Goal: Task Accomplishment & Management: Complete application form

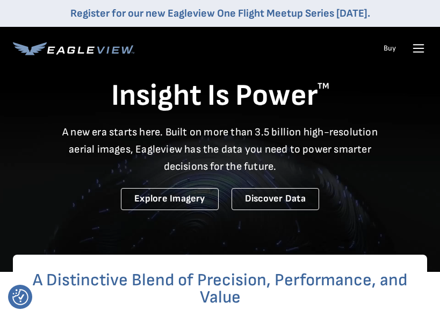
click at [424, 51] on icon at bounding box center [418, 48] width 17 height 17
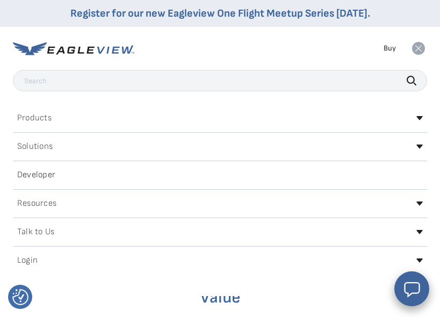
click at [420, 49] on icon at bounding box center [418, 48] width 13 height 13
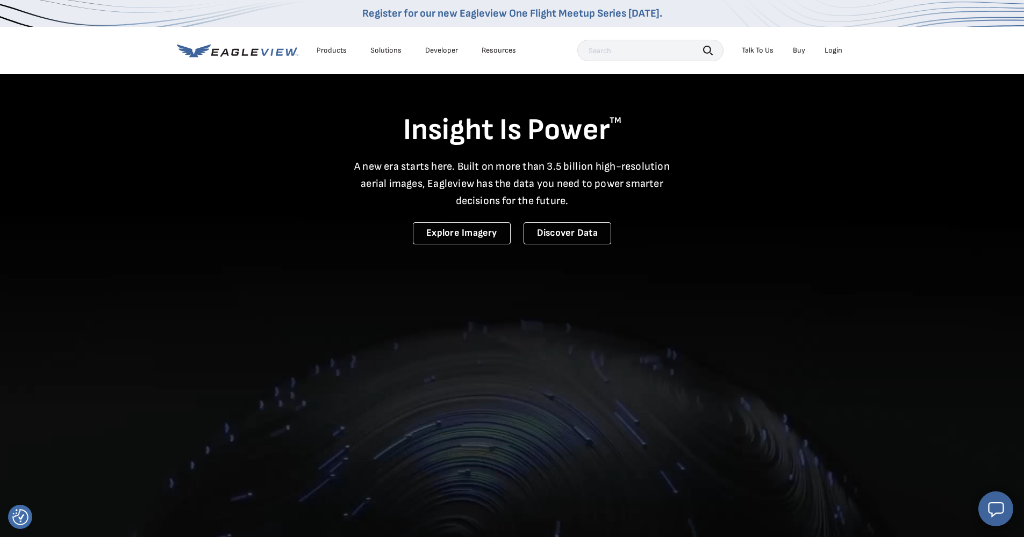
click at [440, 51] on div "Login" at bounding box center [833, 51] width 18 height 10
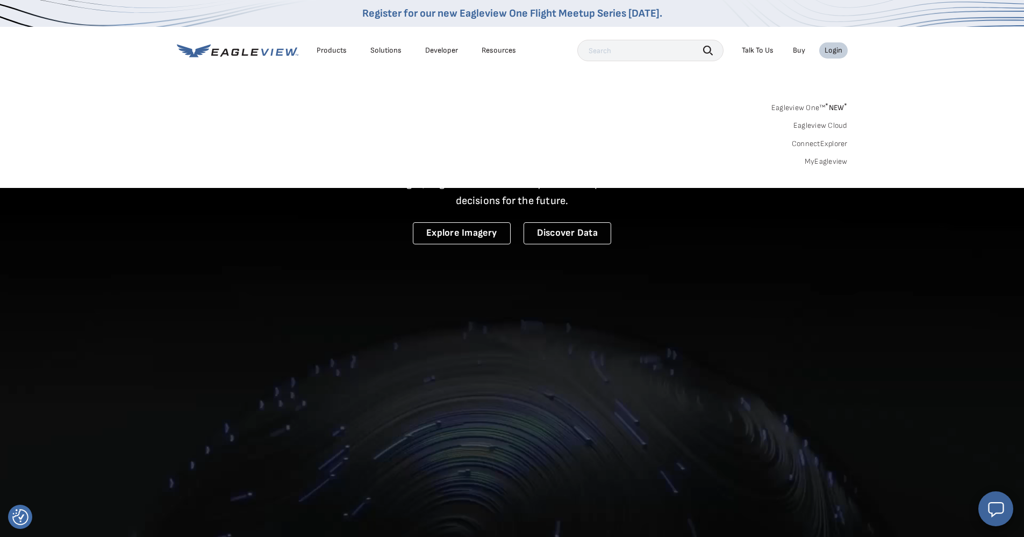
click at [440, 159] on link "MyEagleview" at bounding box center [826, 162] width 43 height 10
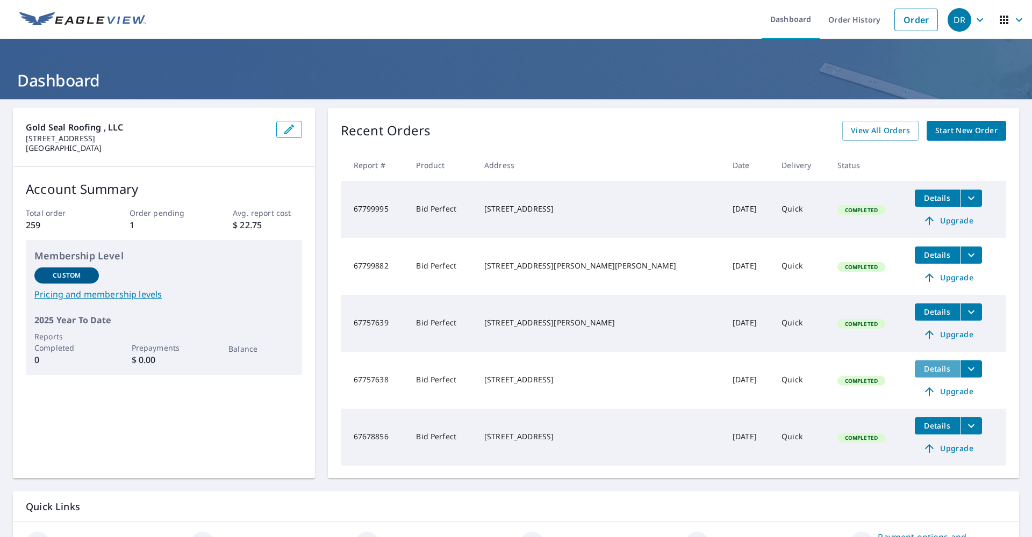
click at [921, 367] on span "Details" at bounding box center [937, 369] width 32 height 10
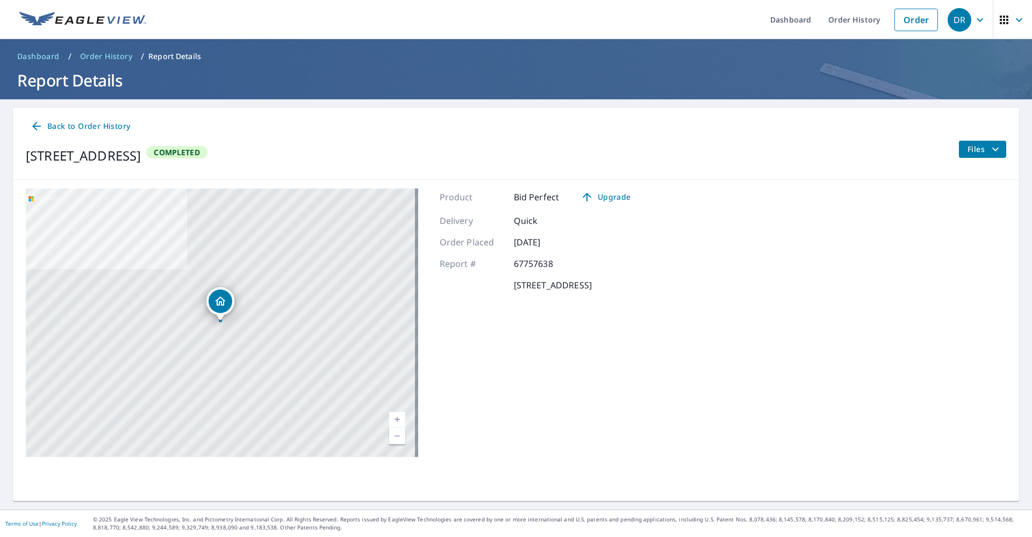
click at [973, 145] on span "Files" at bounding box center [984, 149] width 34 height 13
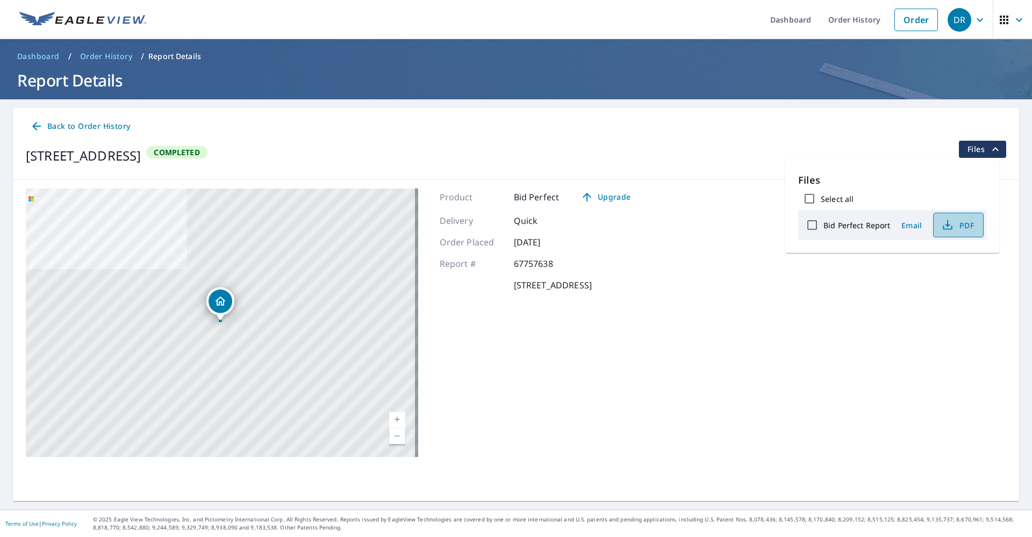
click at [960, 227] on span "PDF" at bounding box center [957, 225] width 34 height 13
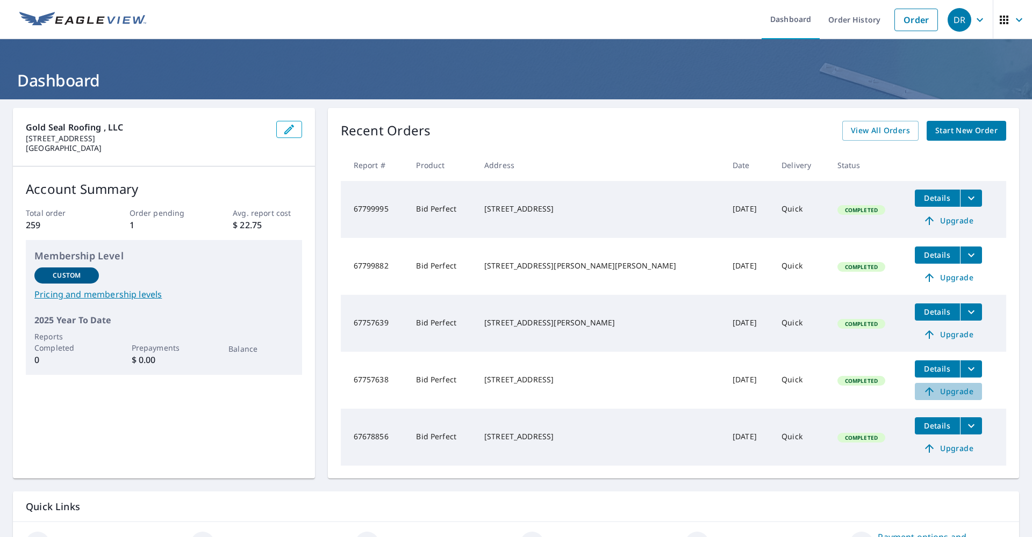
click at [938, 394] on span "Upgrade" at bounding box center [948, 391] width 54 height 13
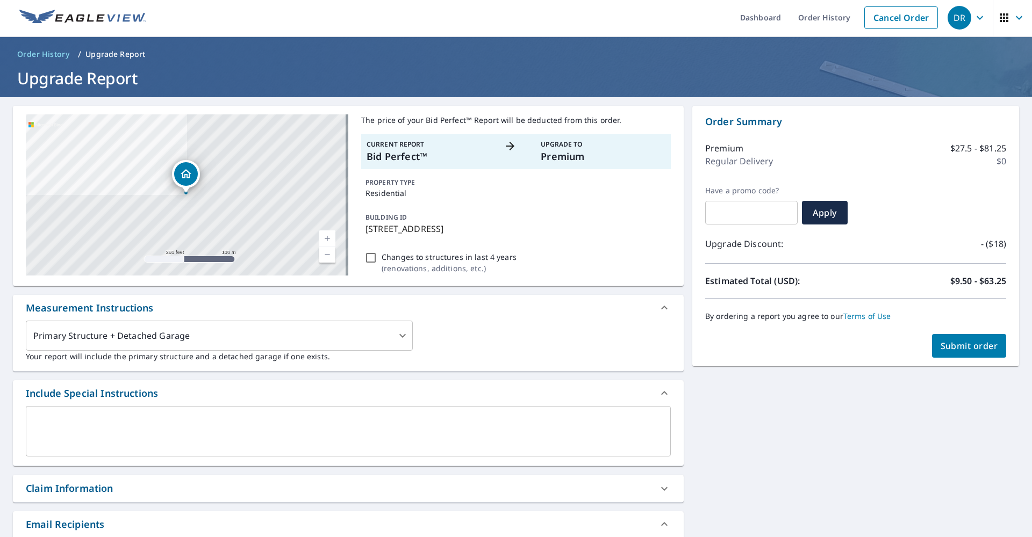
scroll to position [4, 0]
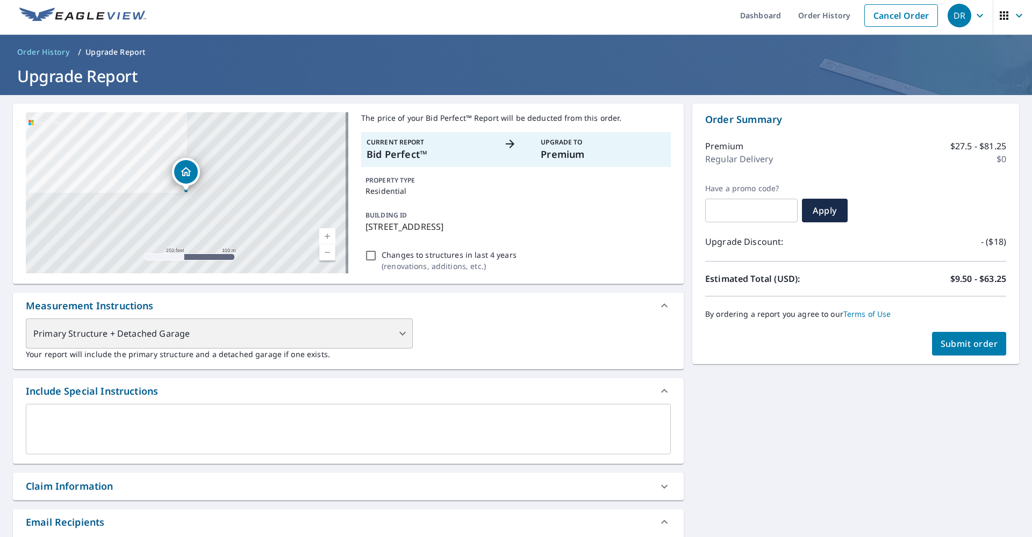
click at [400, 334] on div "Primary Structure + Detached Garage" at bounding box center [219, 334] width 387 height 30
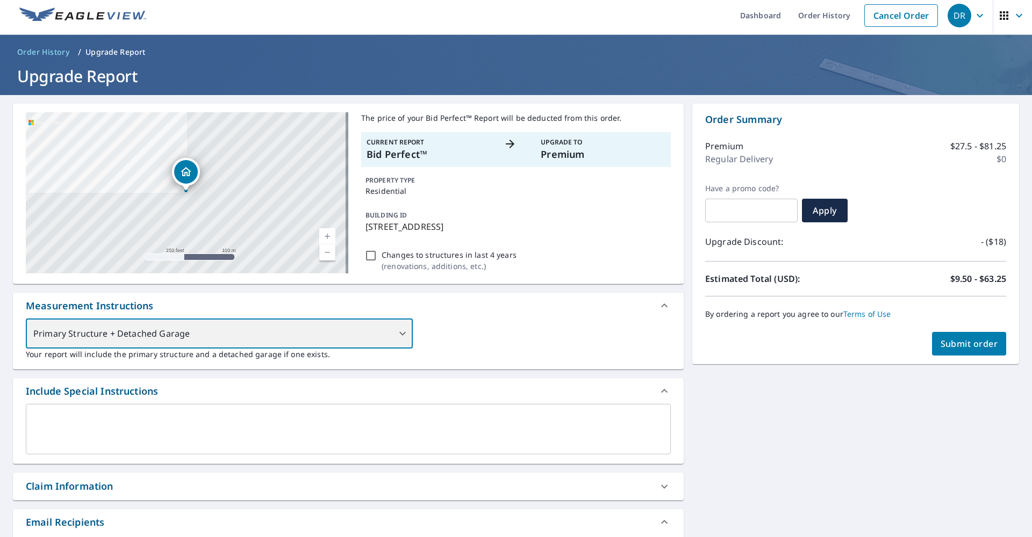
click at [401, 333] on div "Primary Structure + Detached Garage" at bounding box center [219, 334] width 387 height 30
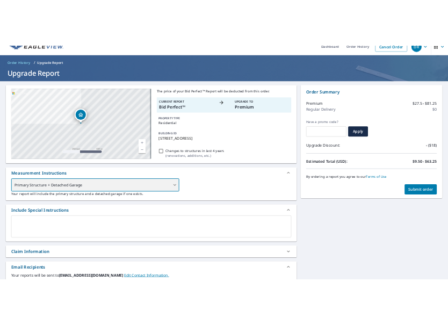
scroll to position [0, 0]
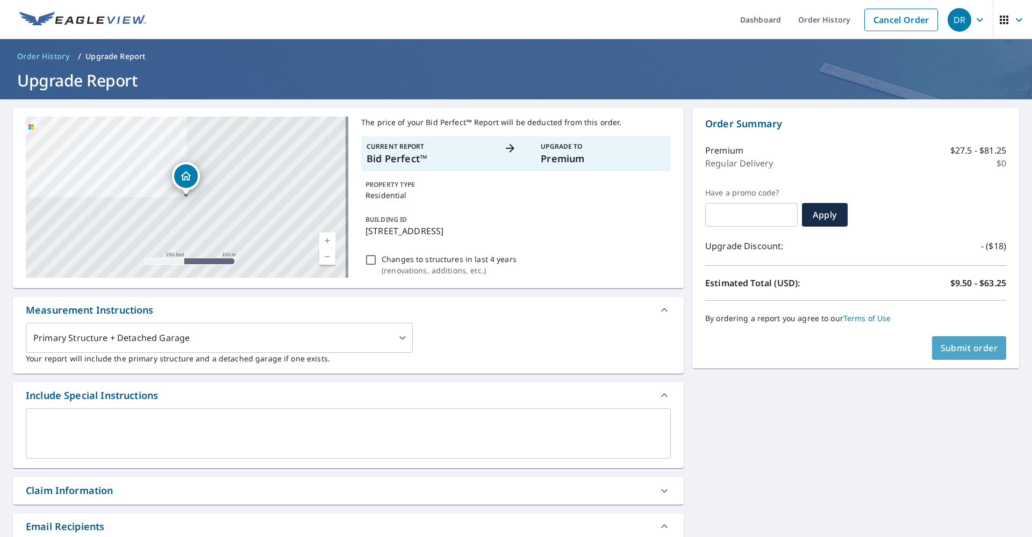
click at [964, 352] on span "Submit order" at bounding box center [970, 348] width 58 height 12
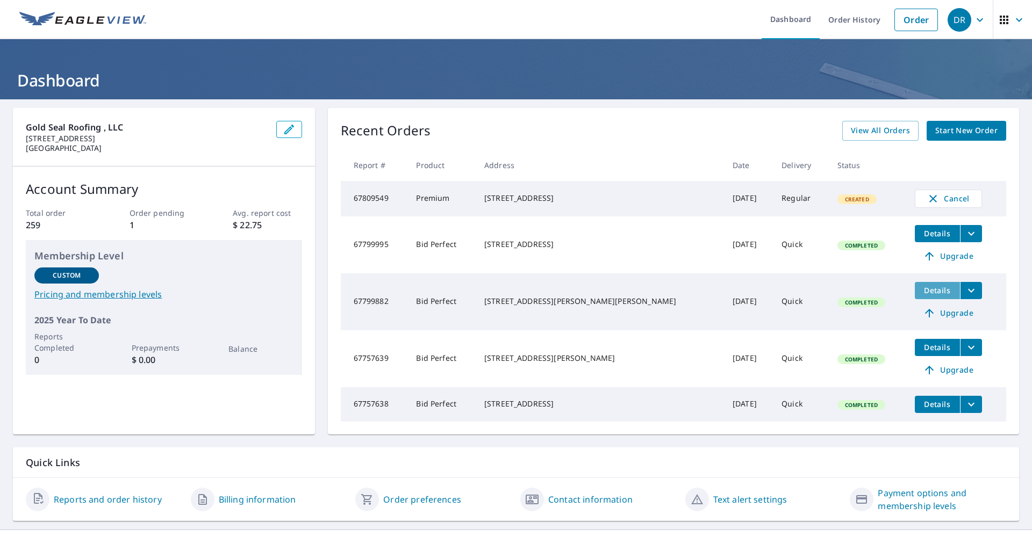
click at [921, 292] on span "Details" at bounding box center [937, 290] width 32 height 10
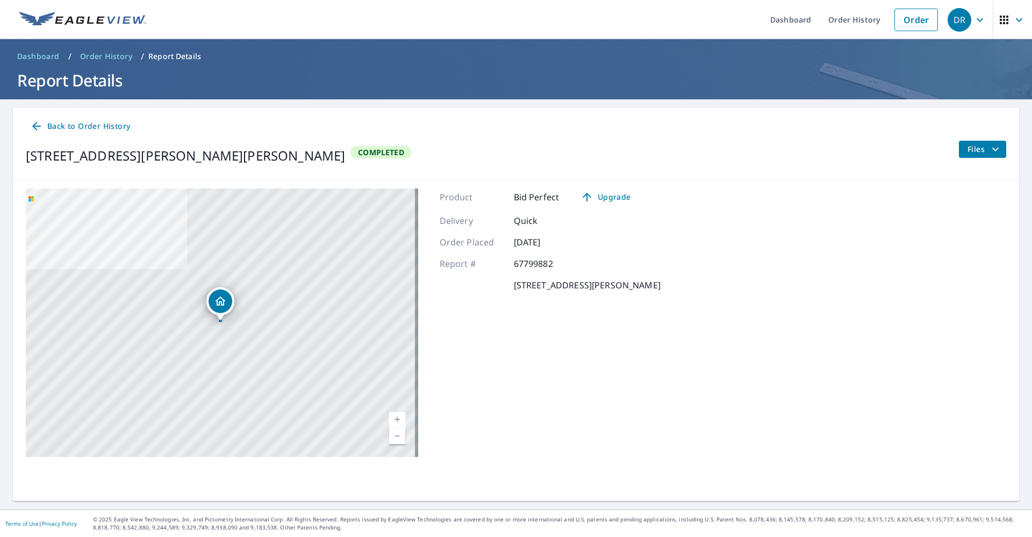
click at [967, 150] on span "Files" at bounding box center [984, 149] width 34 height 13
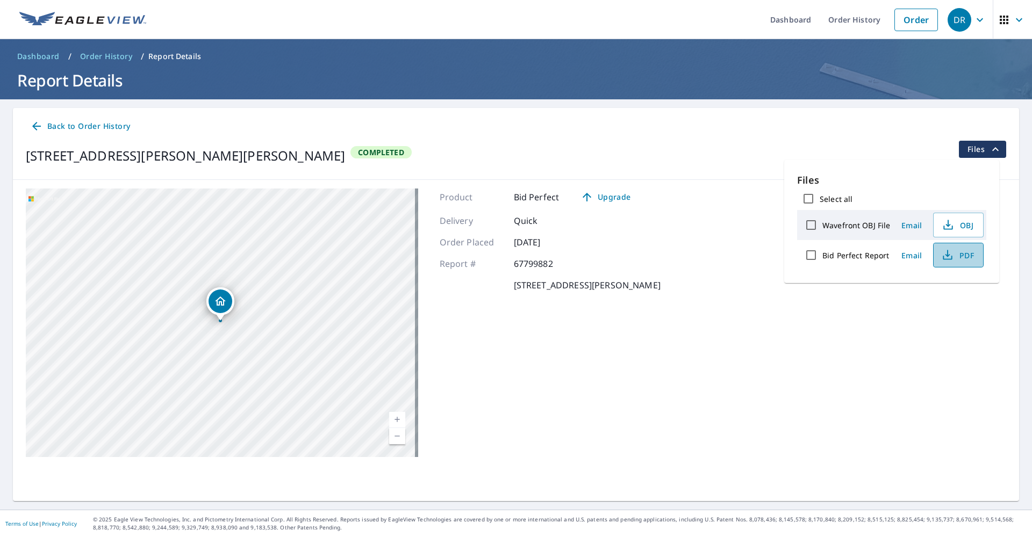
click at [967, 255] on span "PDF" at bounding box center [957, 255] width 34 height 13
click at [948, 256] on icon "button" at bounding box center [947, 255] width 13 height 13
